Goal: Find specific page/section: Find specific page/section

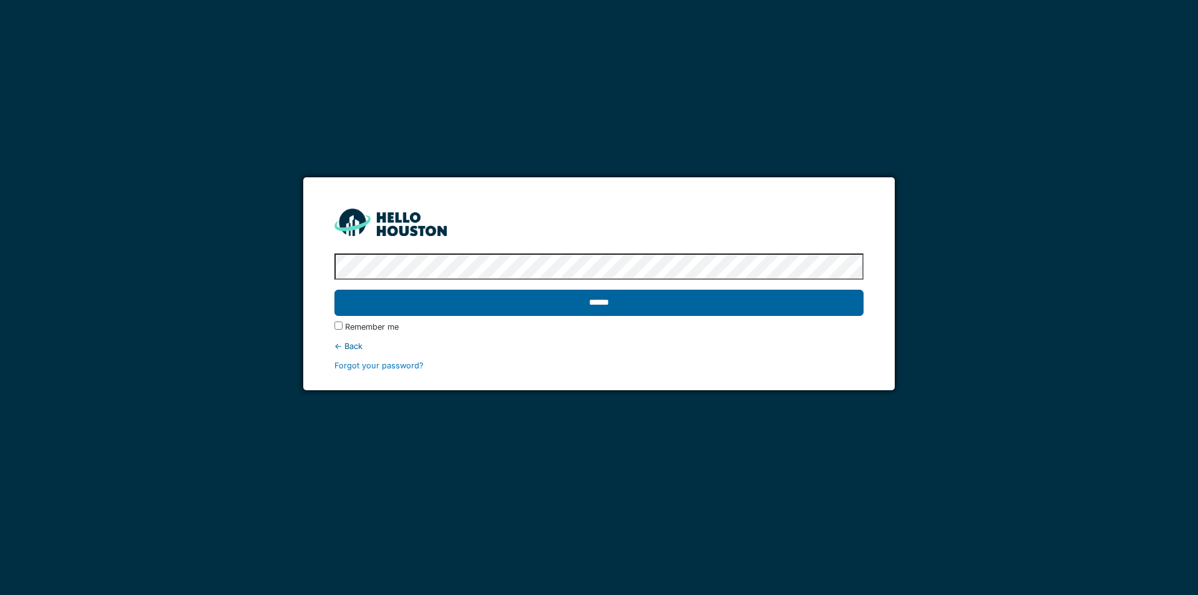
click at [602, 300] on input "******" at bounding box center [599, 303] width 529 height 26
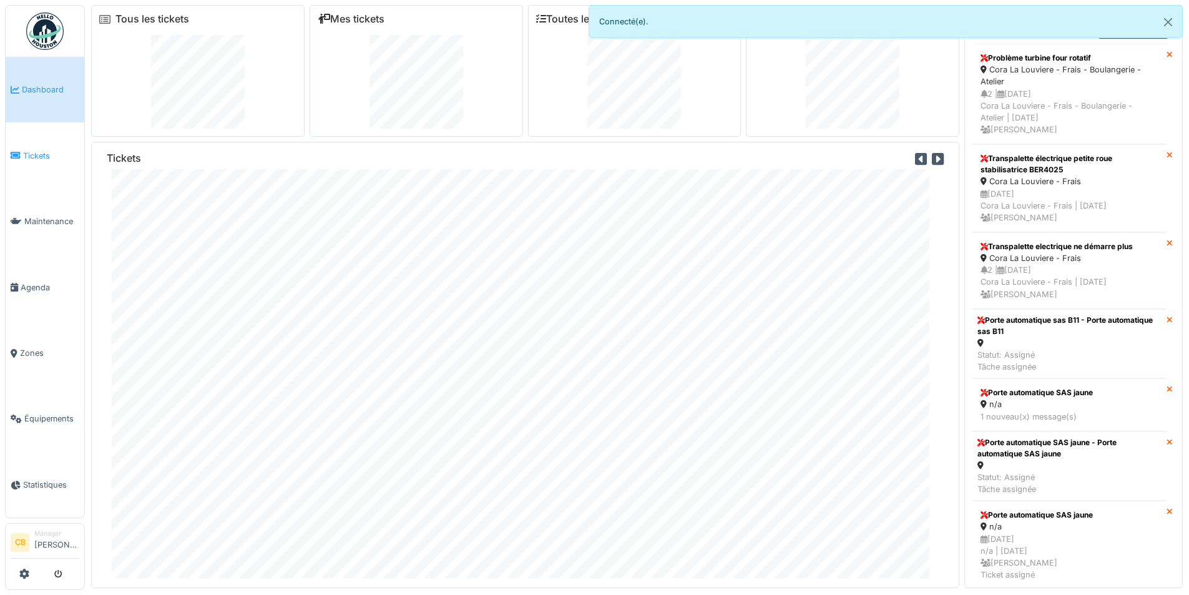
click at [34, 154] on span "Tickets" at bounding box center [51, 156] width 56 height 12
